Goal: Task Accomplishment & Management: Manage account settings

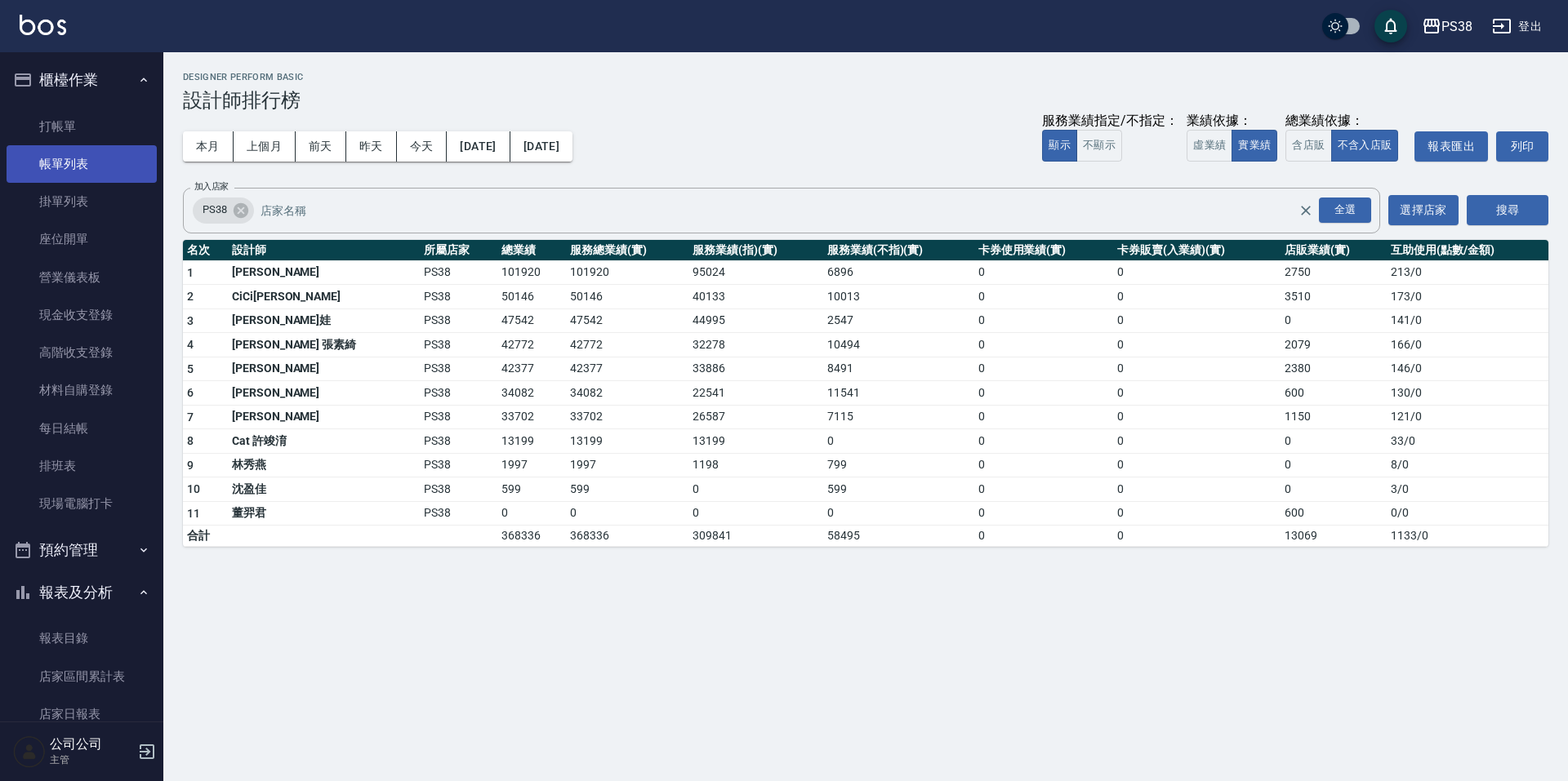
click at [83, 178] on link "帳單列表" at bounding box center [82, 164] width 151 height 37
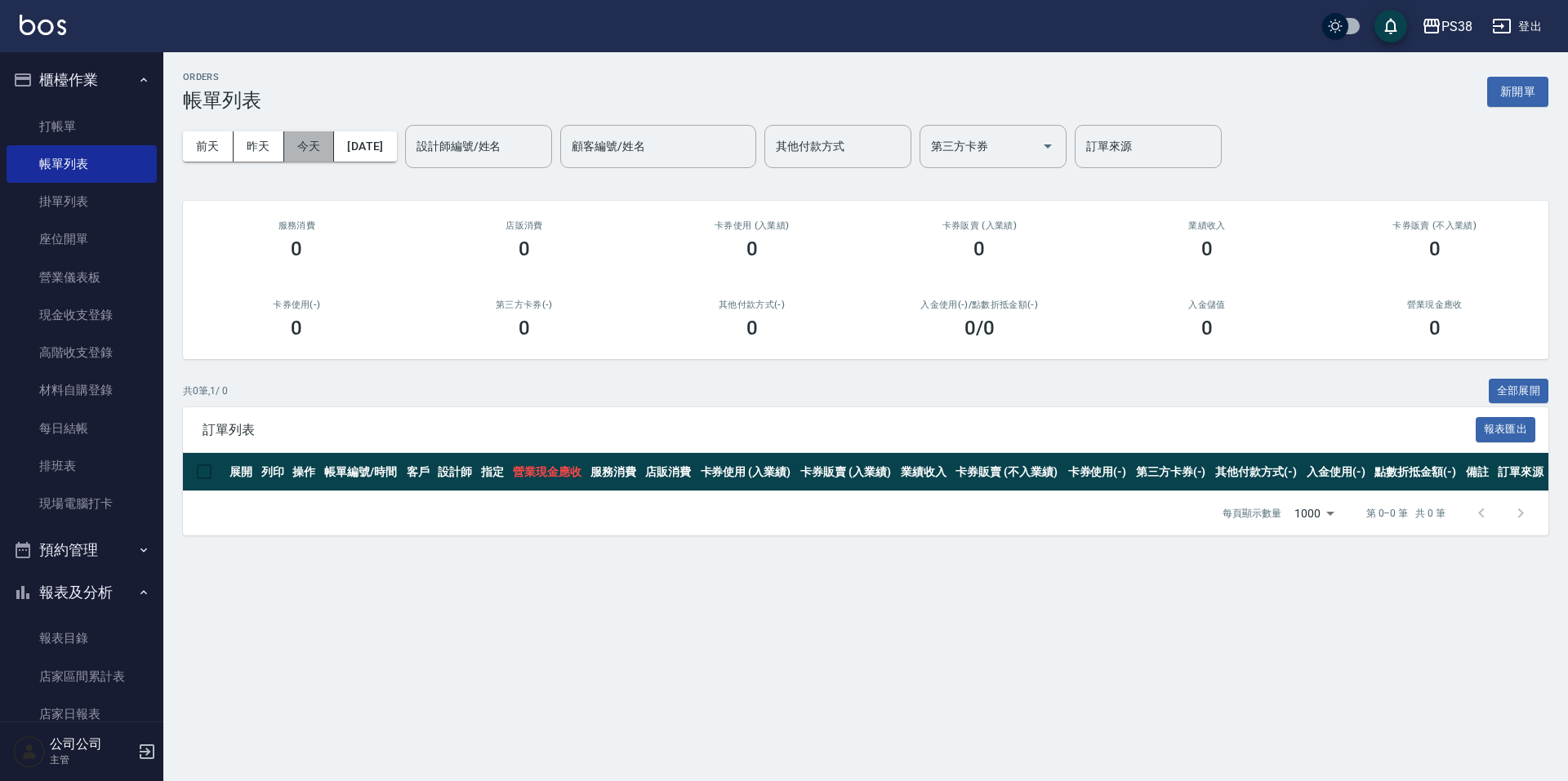
click at [294, 148] on button "今天" at bounding box center [309, 146] width 51 height 30
click at [99, 421] on link "每日結帳" at bounding box center [82, 428] width 151 height 37
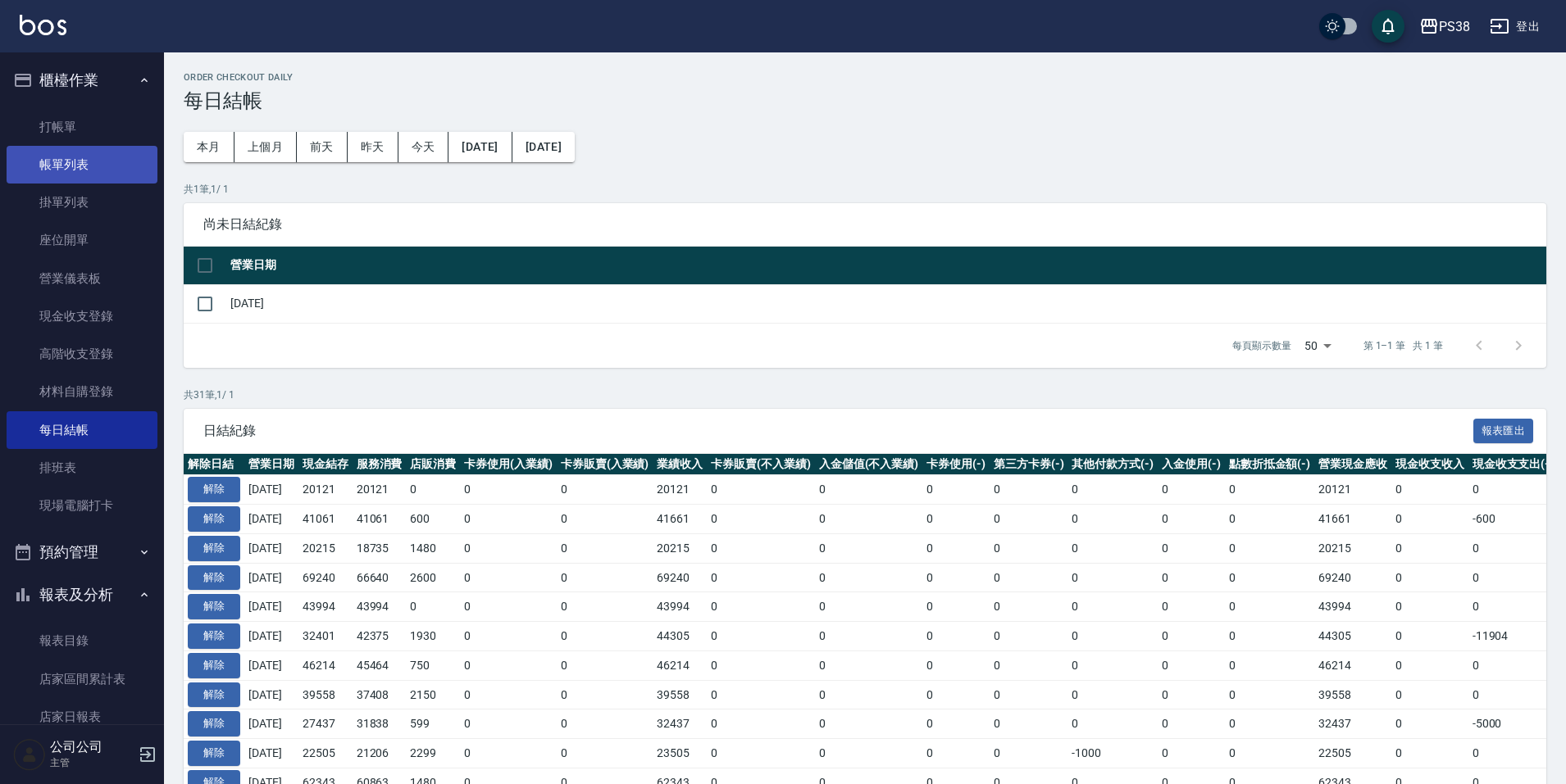
click at [60, 170] on link "帳單列表" at bounding box center [82, 164] width 151 height 38
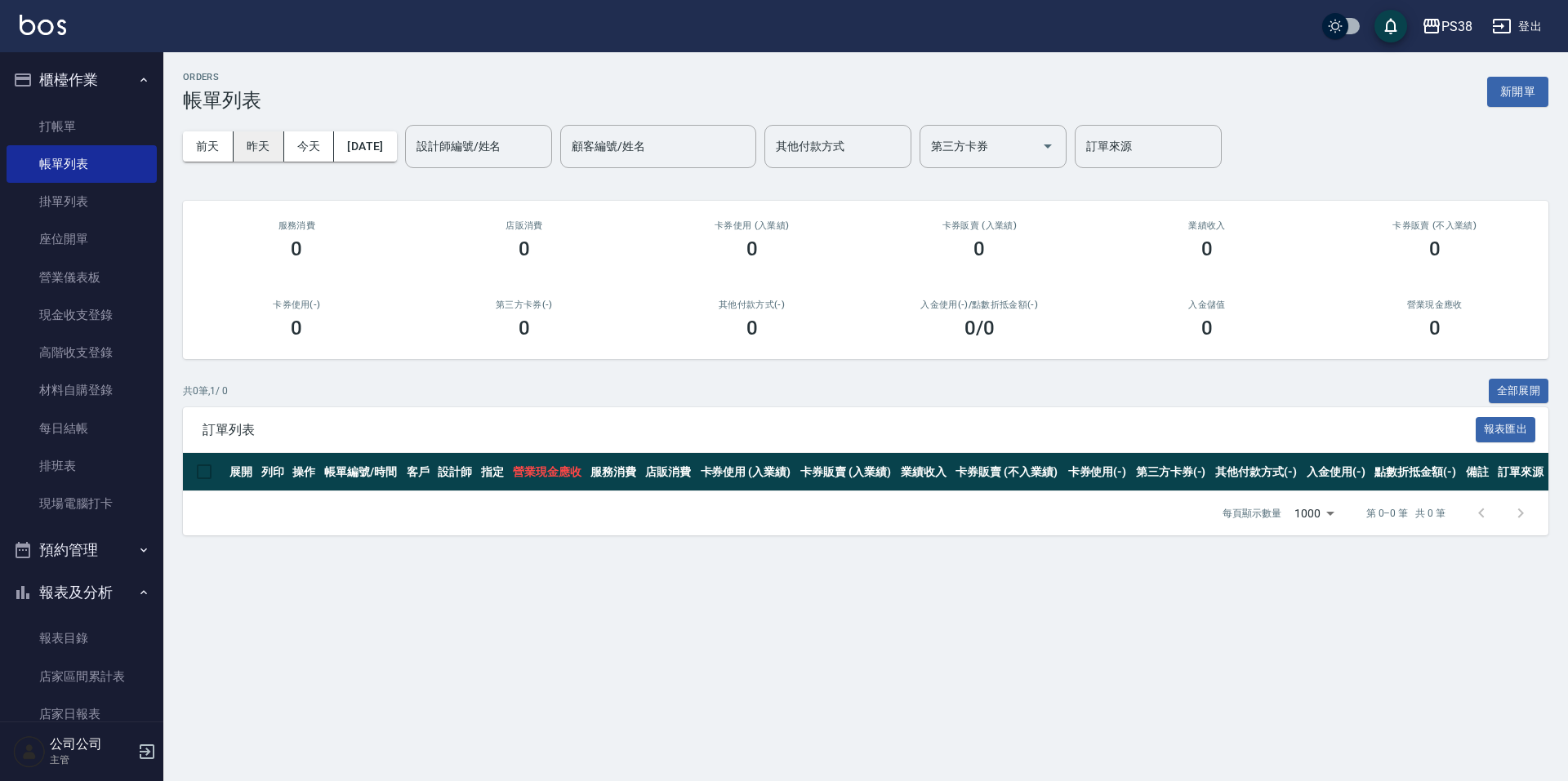
click at [262, 148] on button "昨天" at bounding box center [259, 146] width 51 height 30
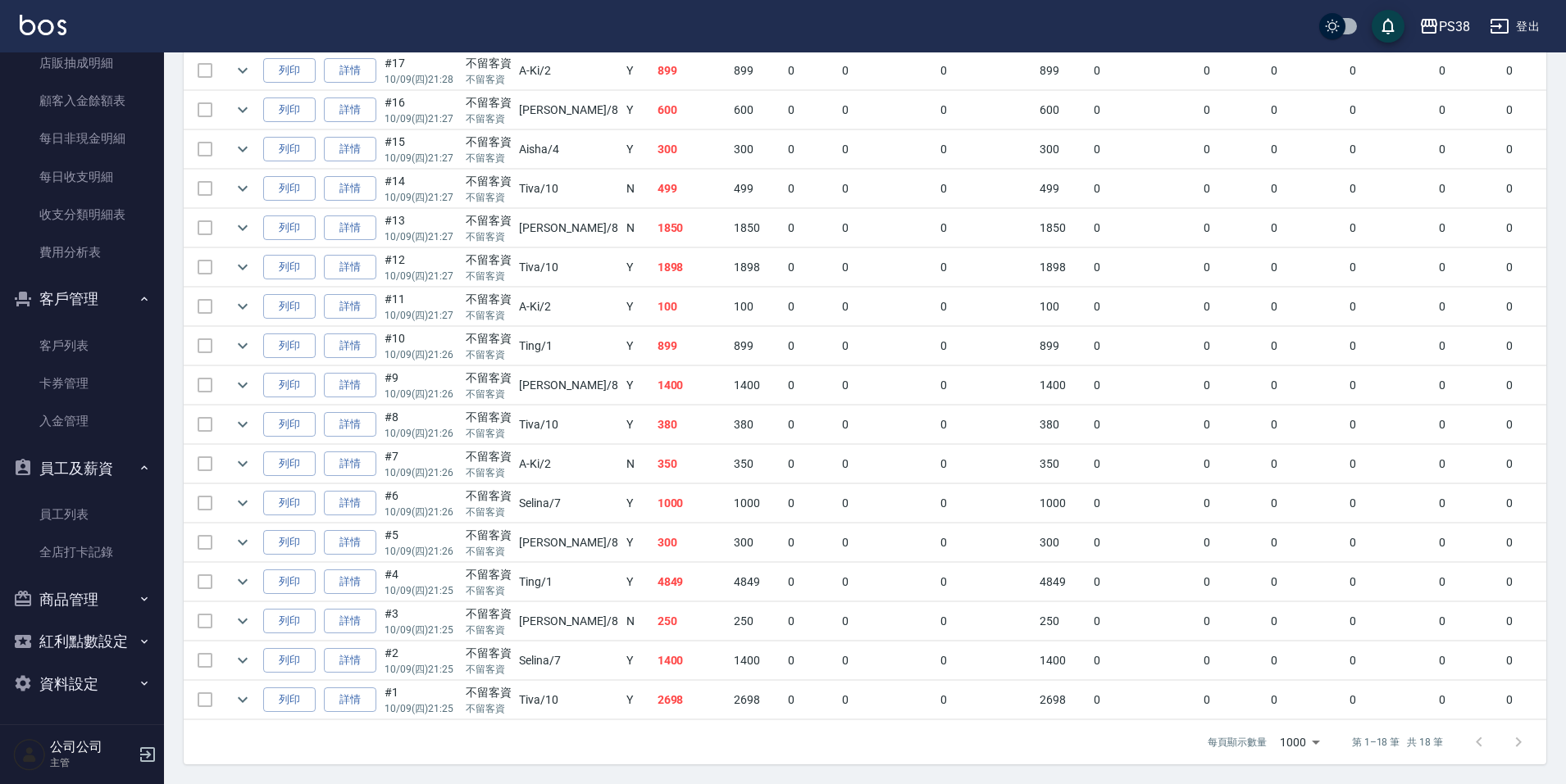
scroll to position [493, 0]
click at [47, 512] on link "員工列表" at bounding box center [82, 514] width 151 height 38
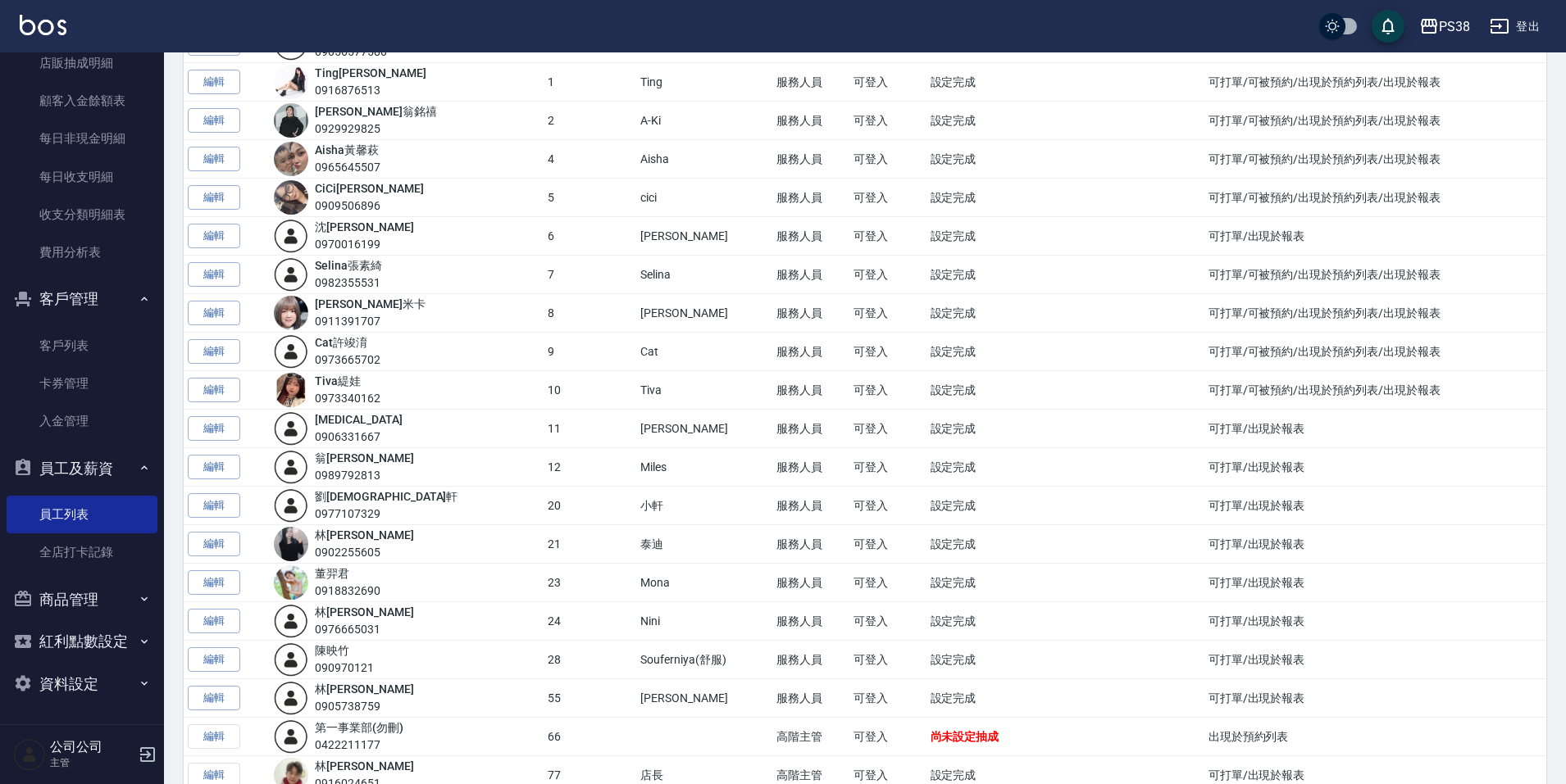
scroll to position [6, 0]
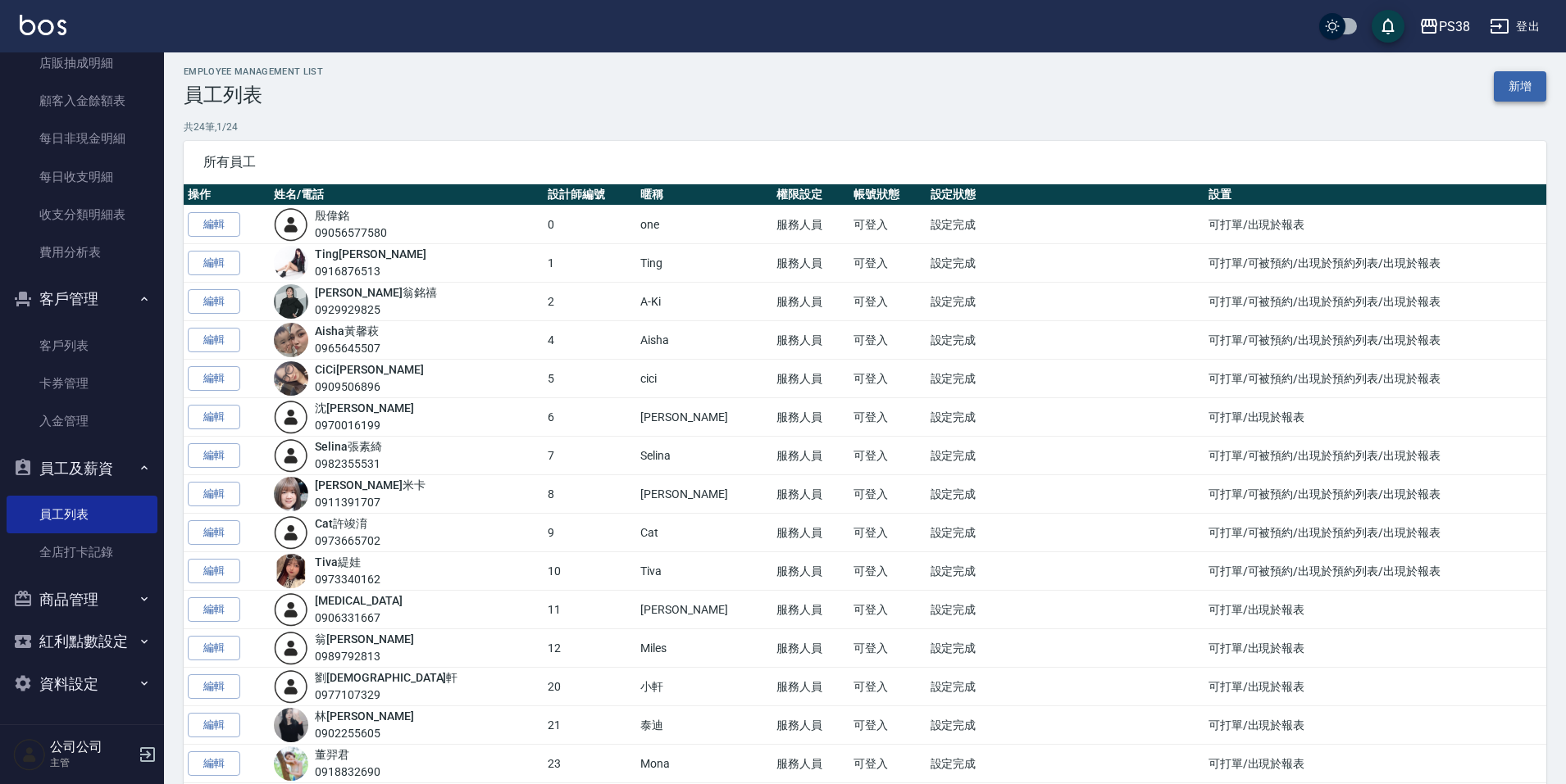
click at [1503, 79] on link "新增" at bounding box center [1520, 87] width 52 height 31
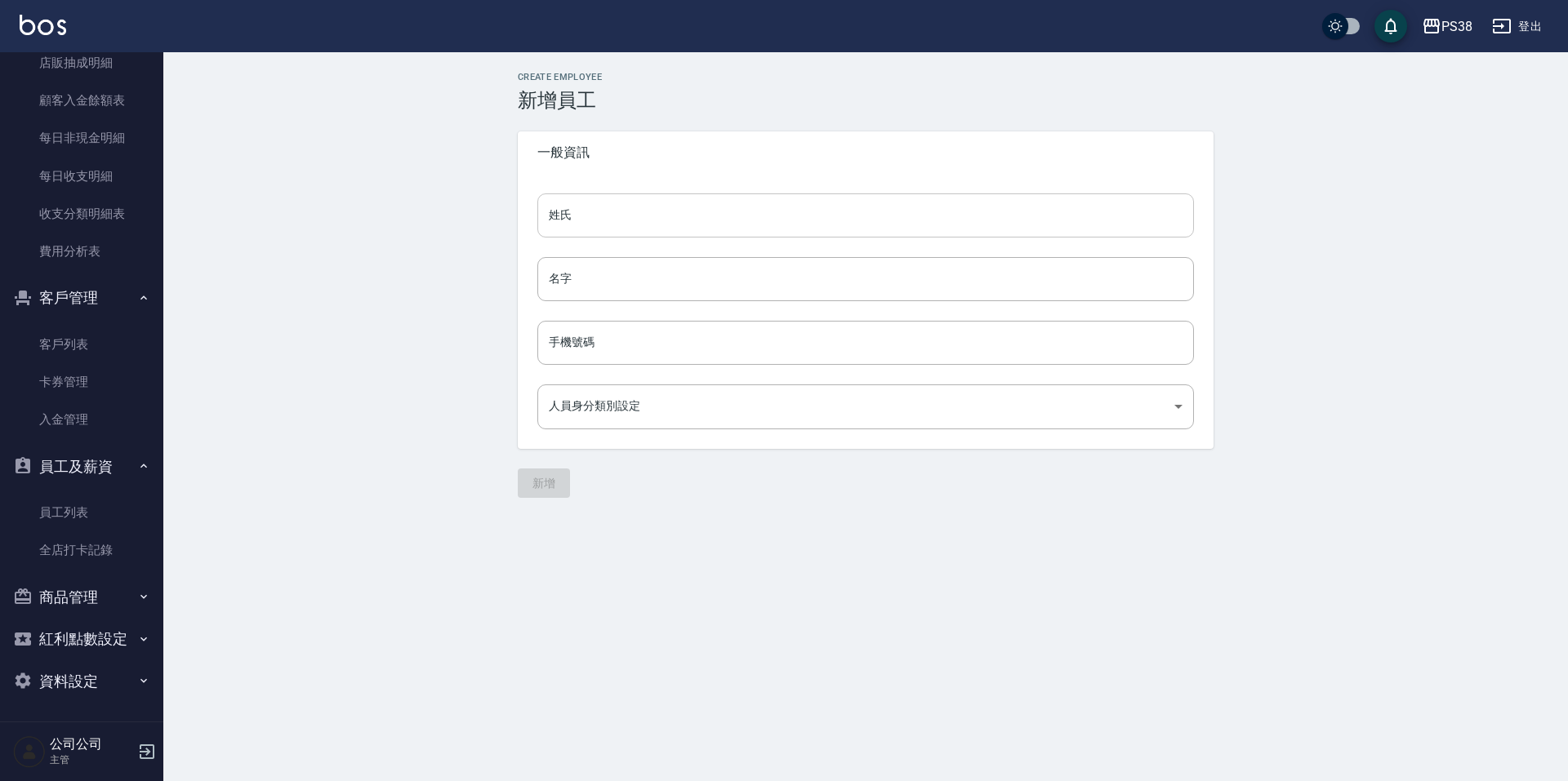
click at [615, 203] on input "姓氏" at bounding box center [866, 215] width 657 height 44
click at [347, 274] on div "Create Employee 新增員工 一般資訊 姓氏 姓氏 名字 名字 手機號碼 手機號碼 人員身分類別設定 ​ 人員身分類別設定 新增" at bounding box center [866, 285] width 1405 height 465
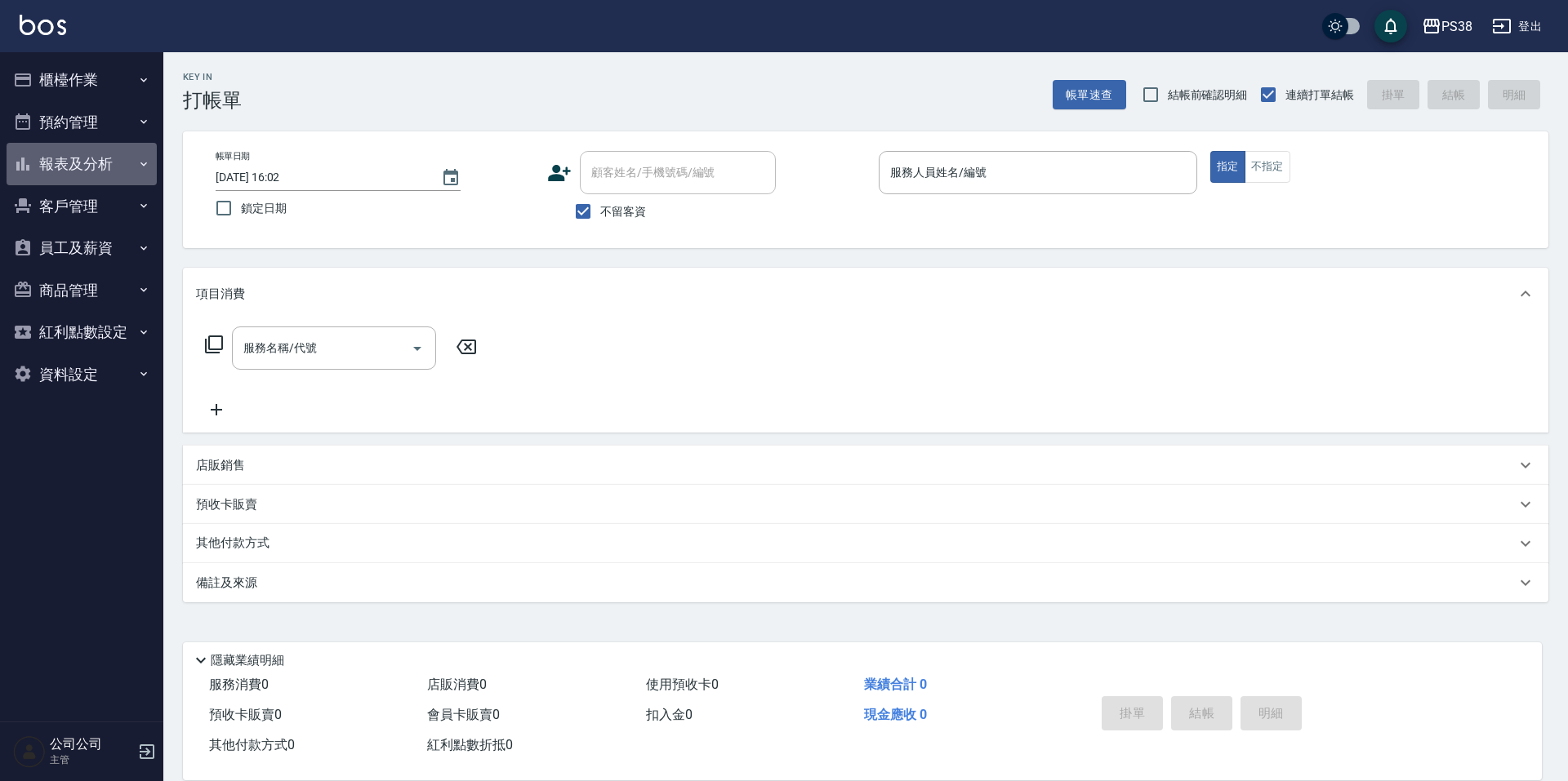
click at [72, 158] on button "報表及分析" at bounding box center [82, 164] width 151 height 43
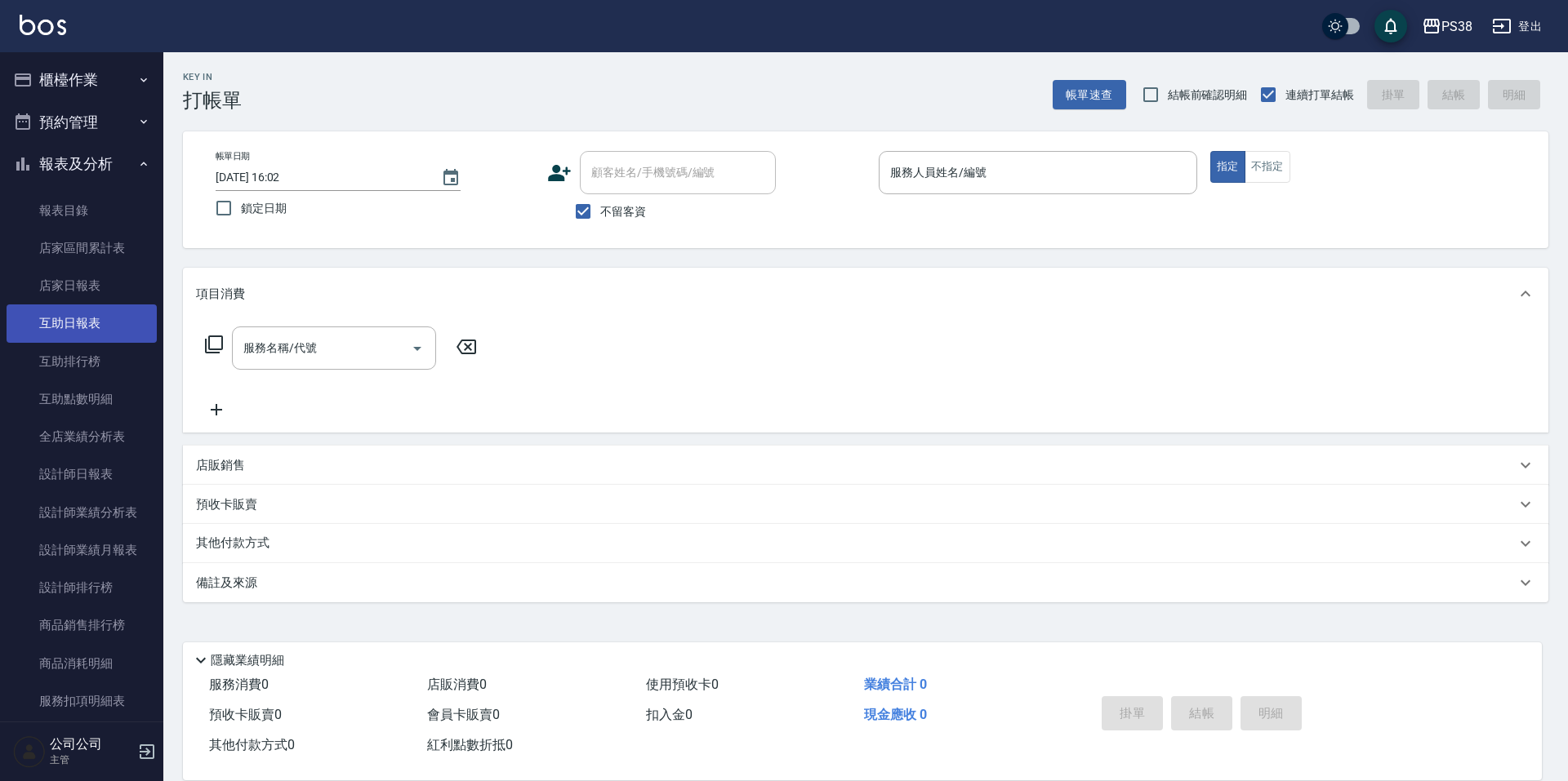
scroll to position [245, 0]
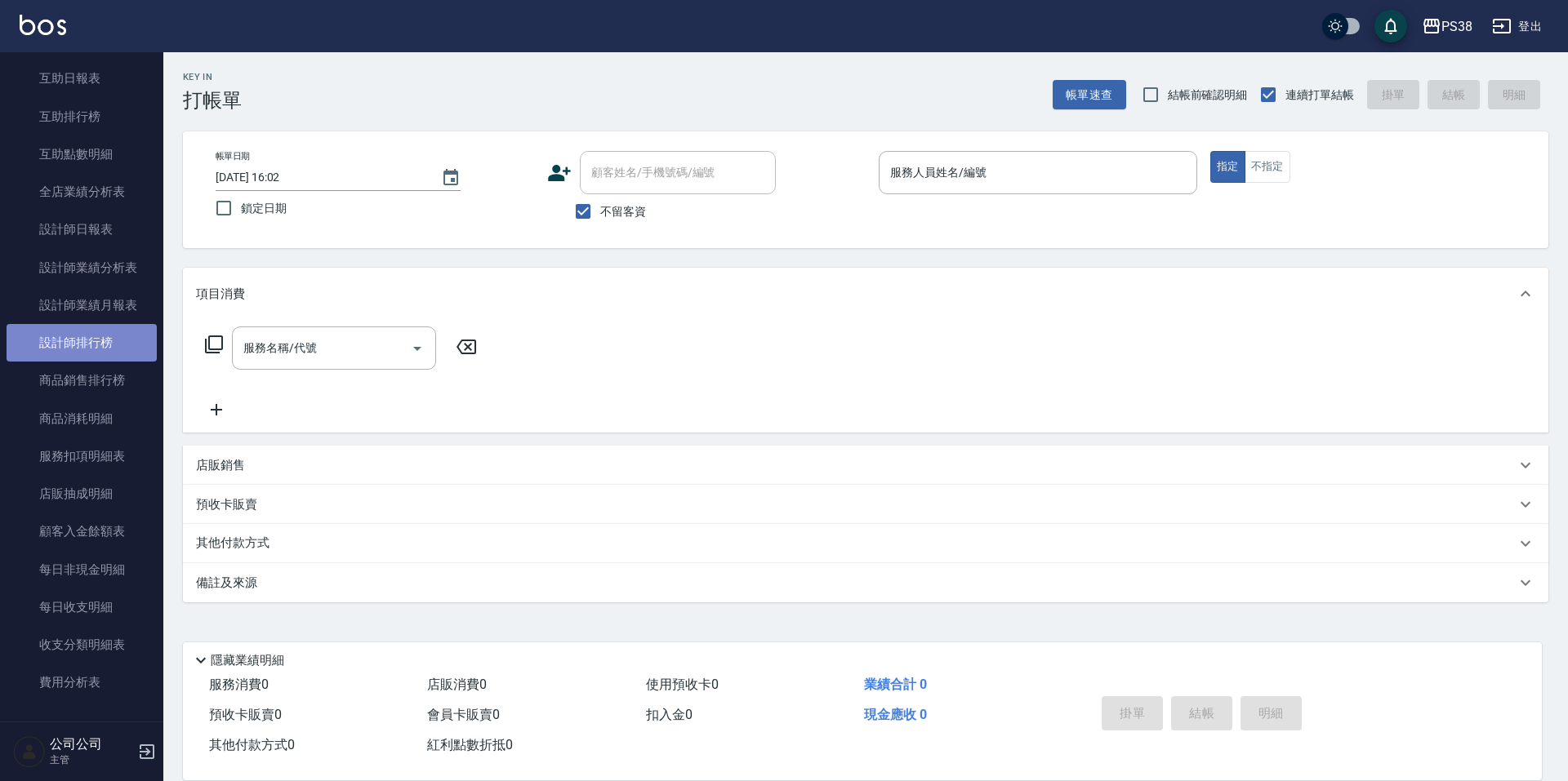
click at [139, 345] on link "設計師排行榜" at bounding box center [82, 342] width 151 height 37
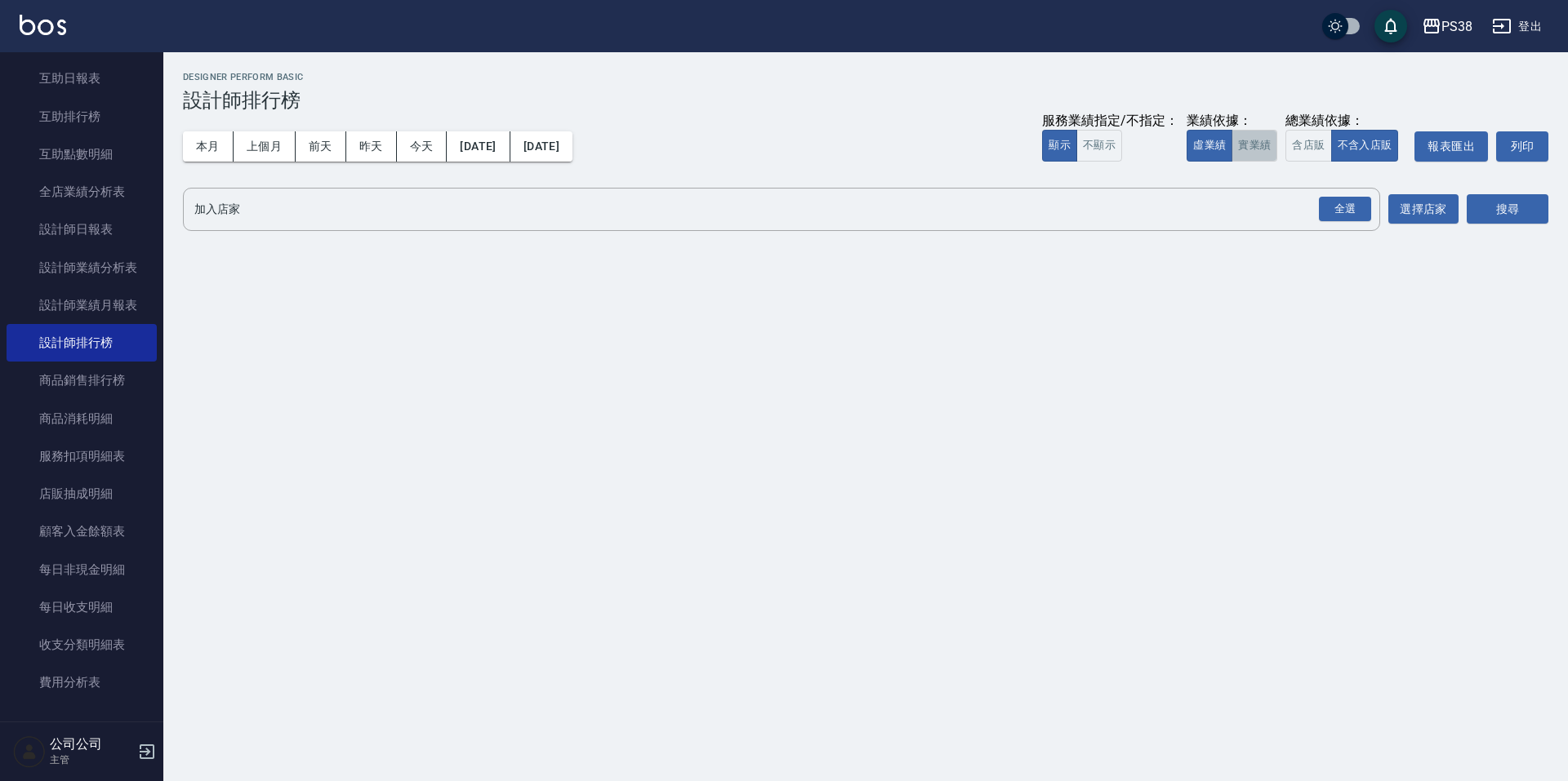
click at [1274, 146] on button "實業績" at bounding box center [1254, 145] width 46 height 32
drag, startPoint x: 1327, startPoint y: 188, endPoint x: 1330, endPoint y: 195, distance: 7.6
click at [1328, 192] on div "全選" at bounding box center [1344, 210] width 57 height 44
click at [1354, 220] on div "全選" at bounding box center [1345, 209] width 52 height 25
click at [1537, 223] on button "搜尋" at bounding box center [1508, 210] width 82 height 30
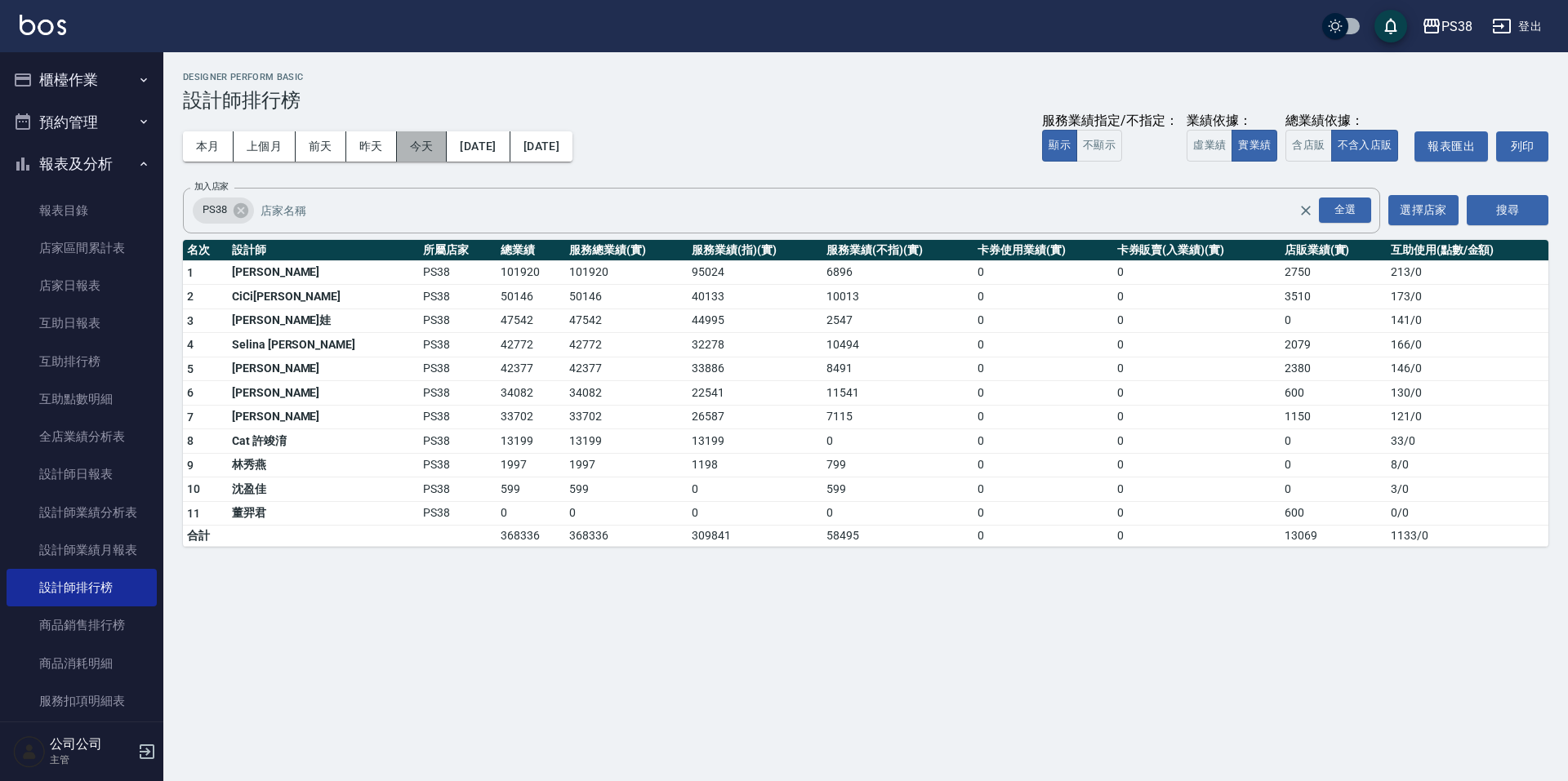
click at [418, 152] on button "今天" at bounding box center [422, 146] width 51 height 30
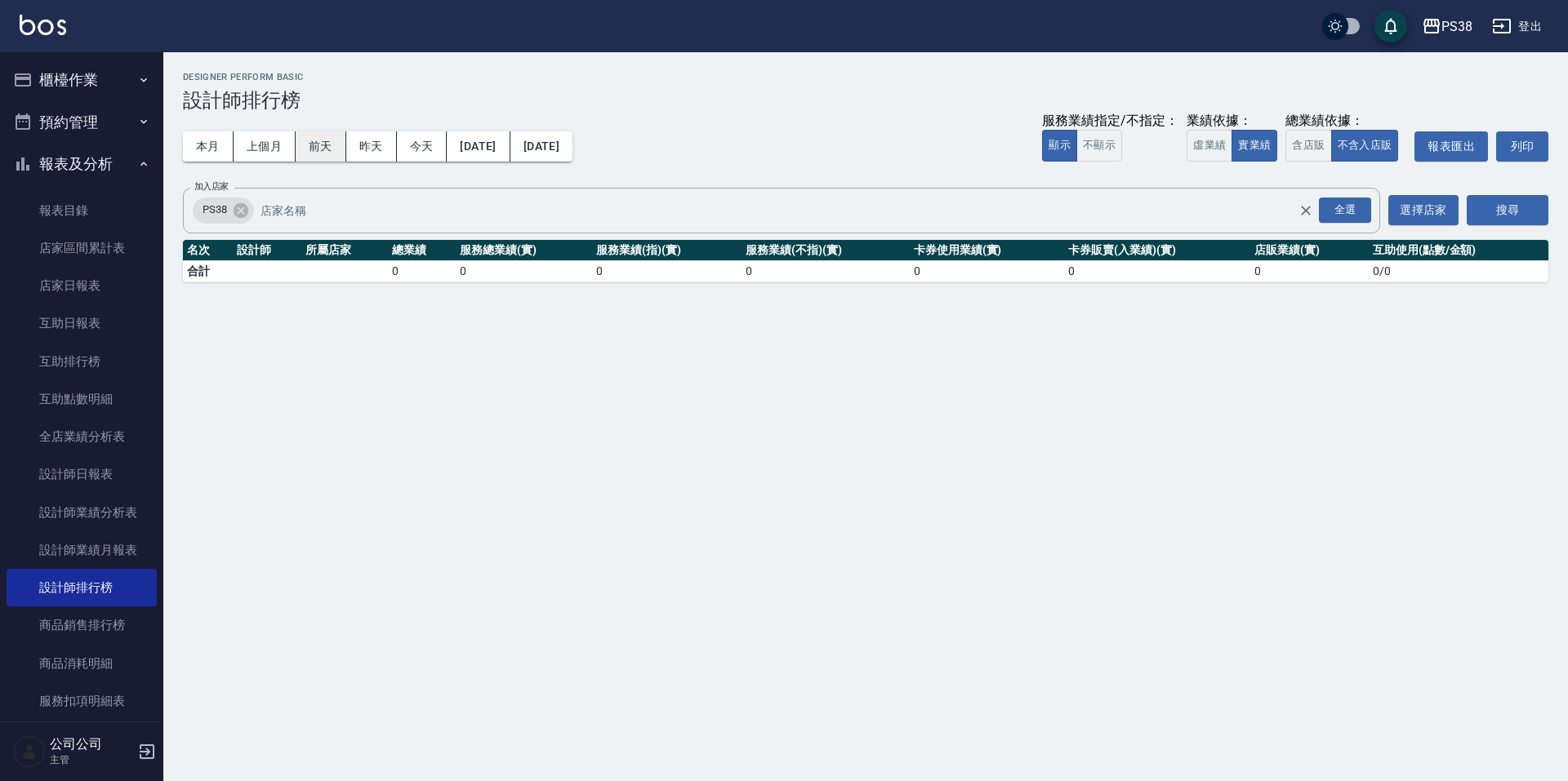
click at [216, 147] on button "本月" at bounding box center [208, 146] width 51 height 30
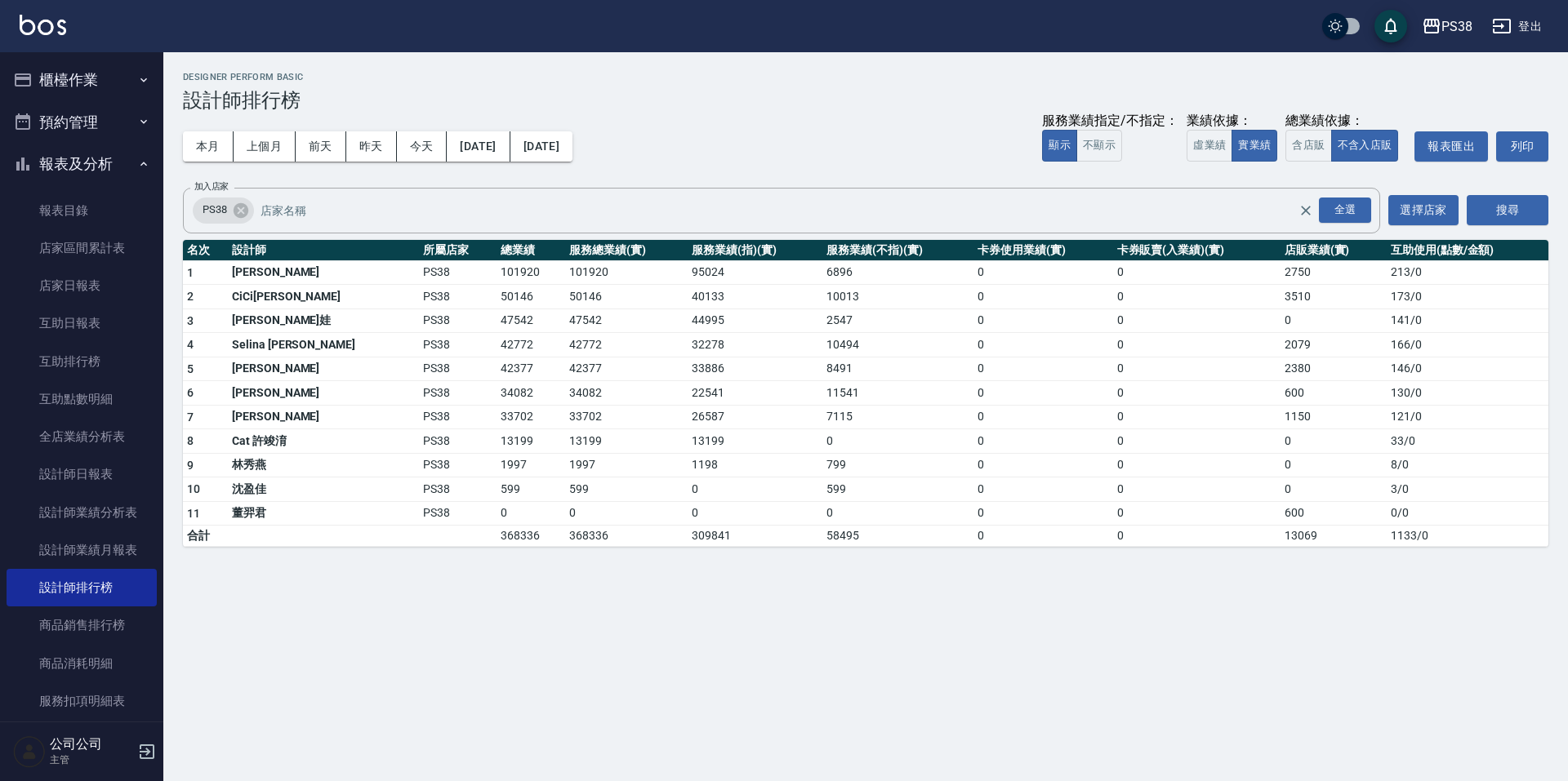
click at [783, 124] on div "本月 上個月 前天 昨天 今天 2025/10/01 2025/10/31 服務業績指定/不指定： 顯示 不顯示 業績依據： 虛業績 實業績 總業績依據： 含…" at bounding box center [866, 146] width 1366 height 70
click at [123, 70] on button "櫃檯作業" at bounding box center [82, 80] width 151 height 43
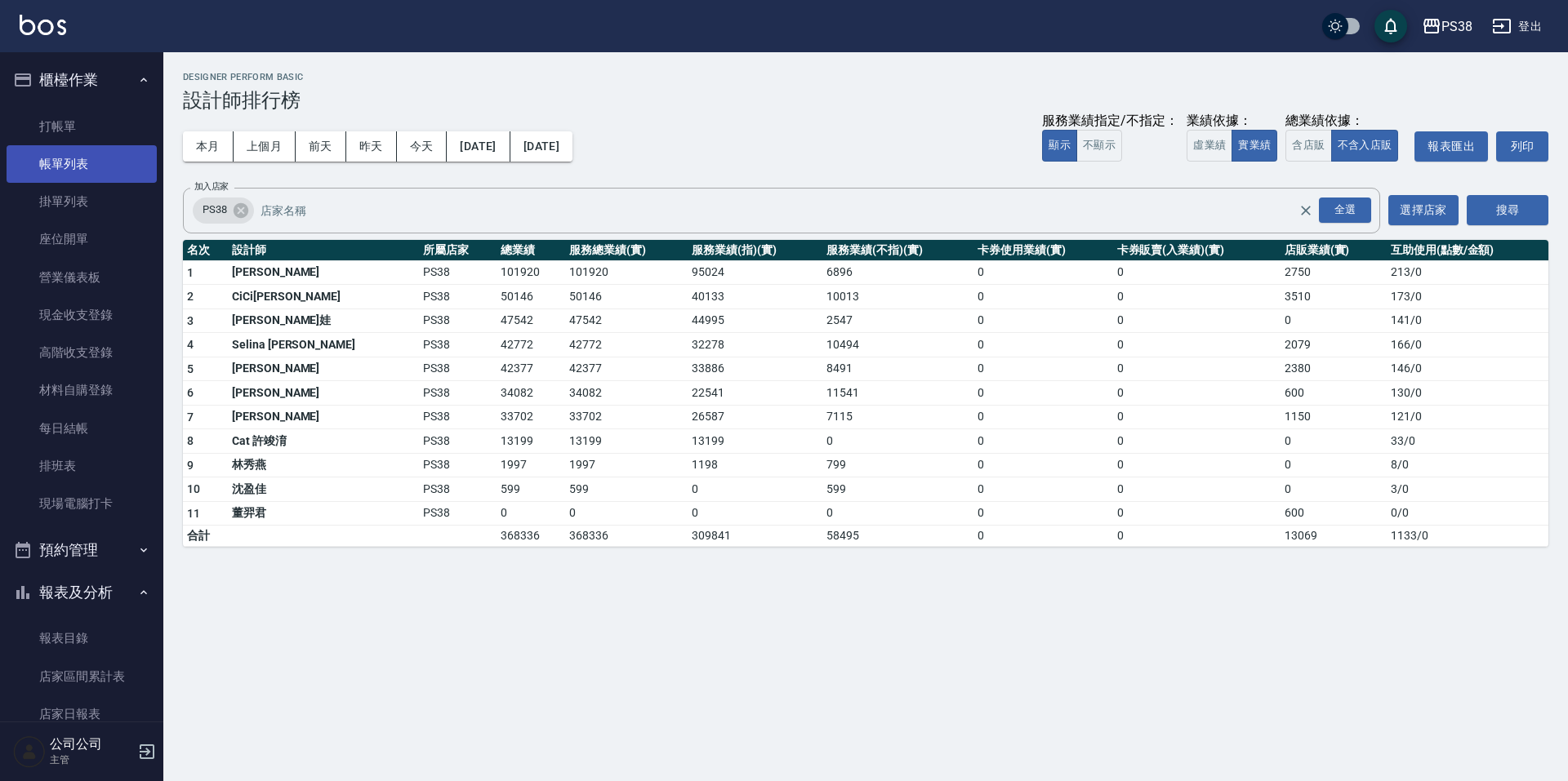
click at [73, 179] on link "帳單列表" at bounding box center [82, 164] width 151 height 37
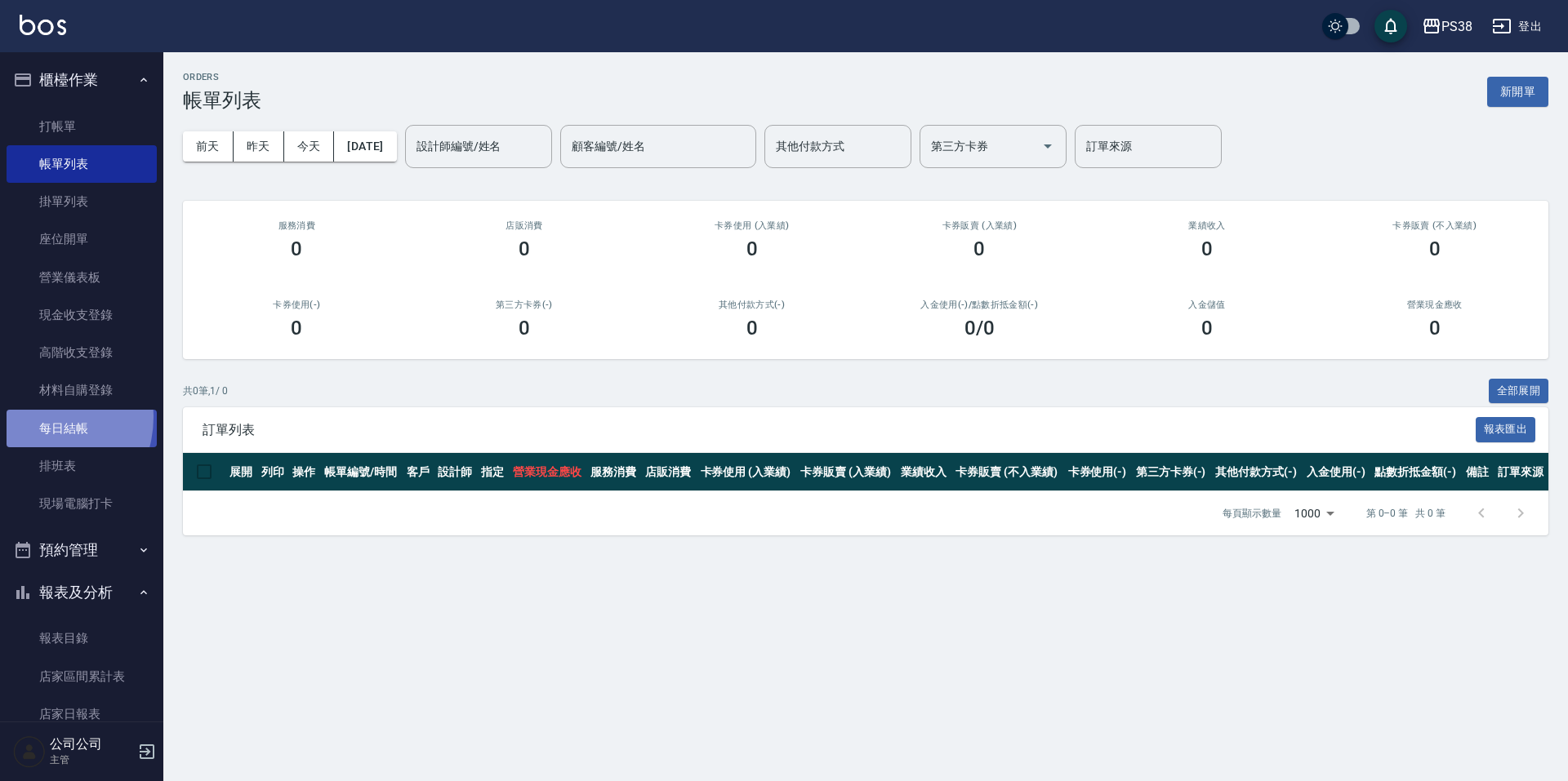
click at [37, 417] on link "每日結帳" at bounding box center [82, 428] width 151 height 37
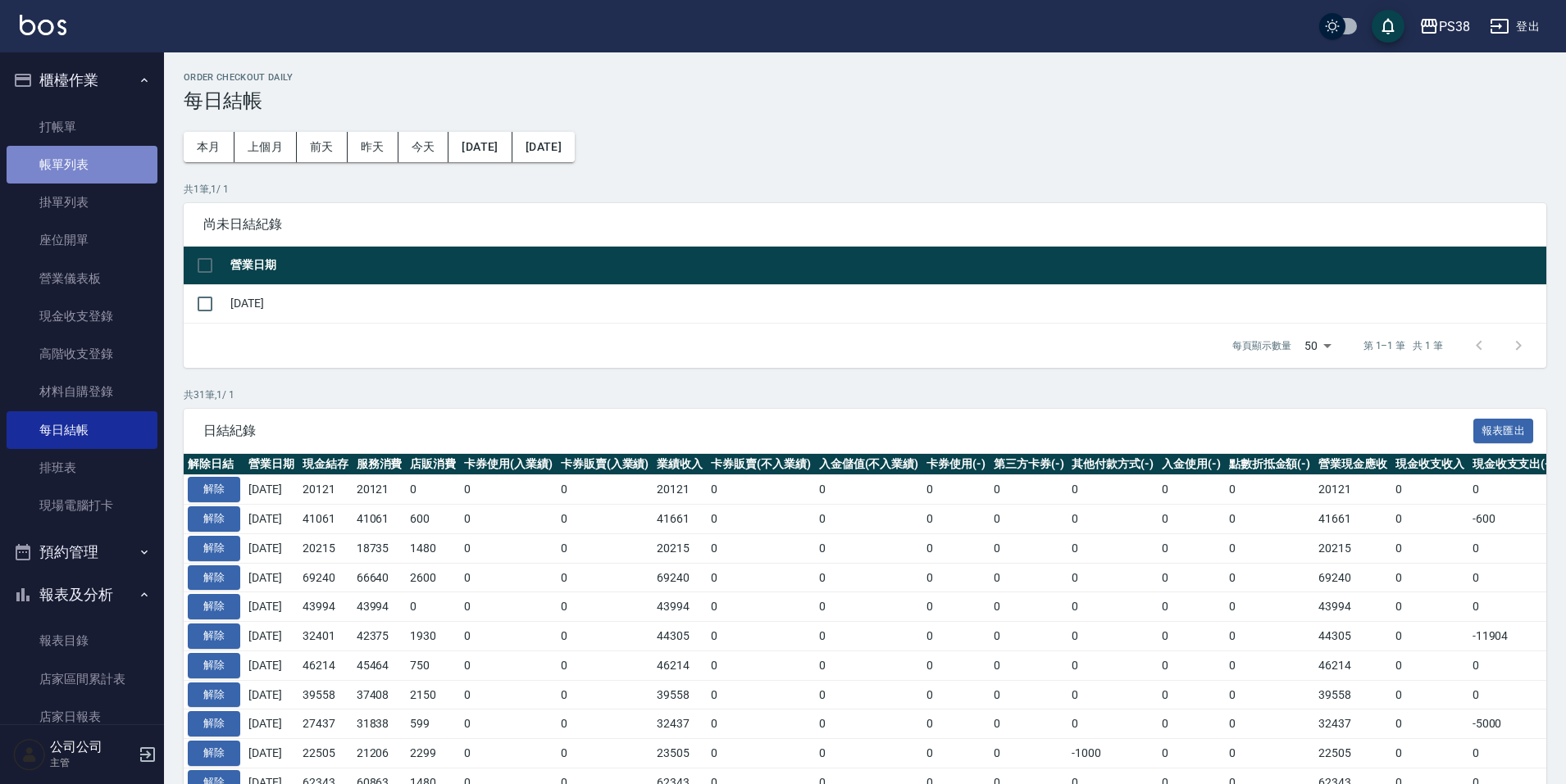
click at [94, 160] on link "帳單列表" at bounding box center [82, 164] width 151 height 38
